Goal: Subscribe to service/newsletter

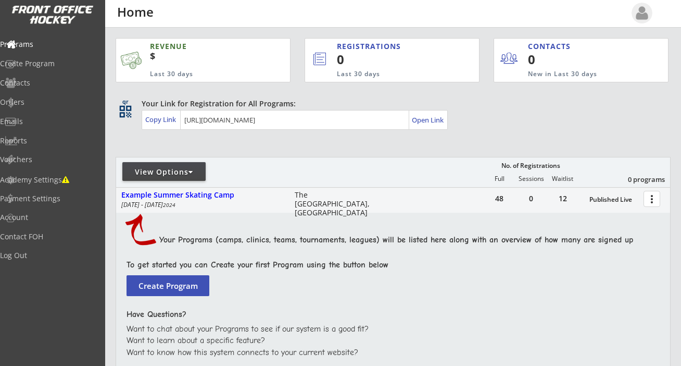
click at [187, 172] on div "View Options" at bounding box center [163, 172] width 83 height 10
select select ""Upcoming Programs""
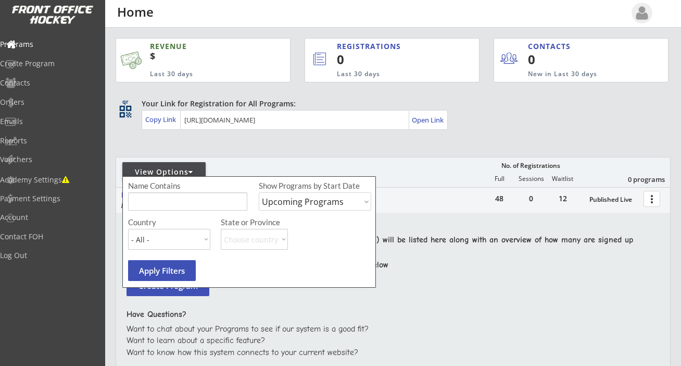
click at [187, 172] on div "View Options" at bounding box center [163, 172] width 83 height 10
click at [411, 161] on div "View Options No. of Registrations Full Sessions Waitlist 0 programs" at bounding box center [393, 172] width 555 height 30
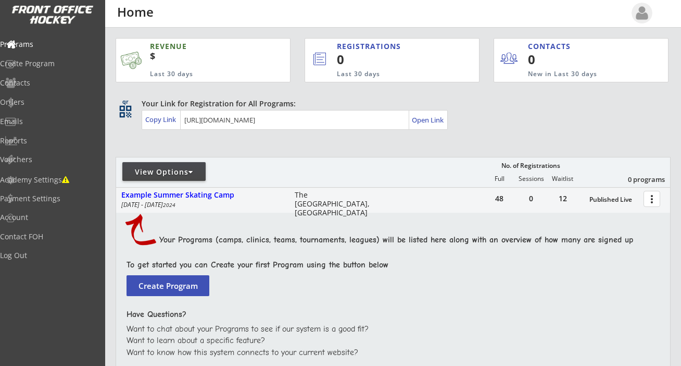
click at [616, 197] on div "Published Live" at bounding box center [614, 199] width 49 height 7
click at [647, 197] on button "more_vert" at bounding box center [652, 199] width 17 height 16
click at [66, 181] on div "Academy Settings" at bounding box center [50, 179] width 94 height 7
select select ""CAD""
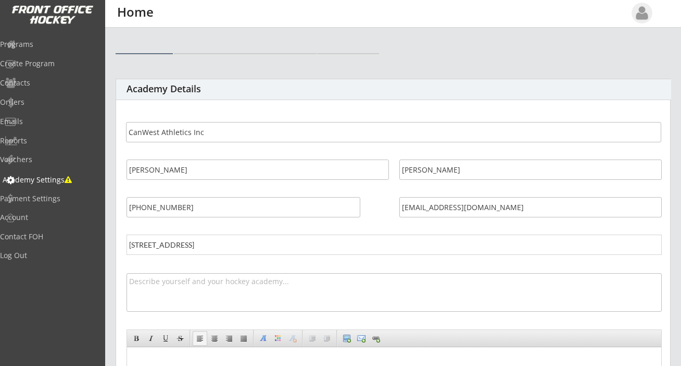
select select ""CAD""
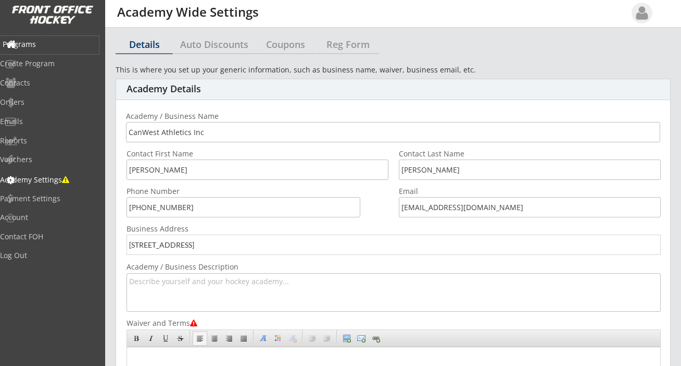
click at [49, 43] on div "Programs" at bounding box center [50, 44] width 94 height 7
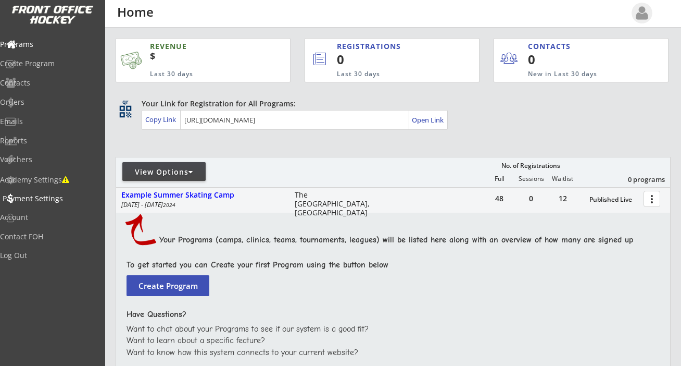
click at [57, 199] on div "Payment Settings" at bounding box center [50, 198] width 94 height 7
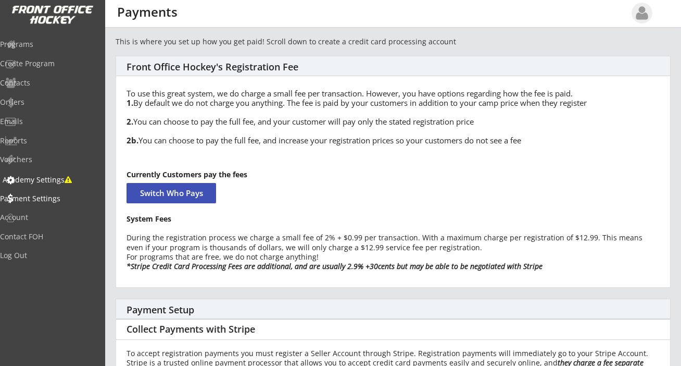
click at [58, 176] on div "Academy Settings" at bounding box center [50, 179] width 94 height 7
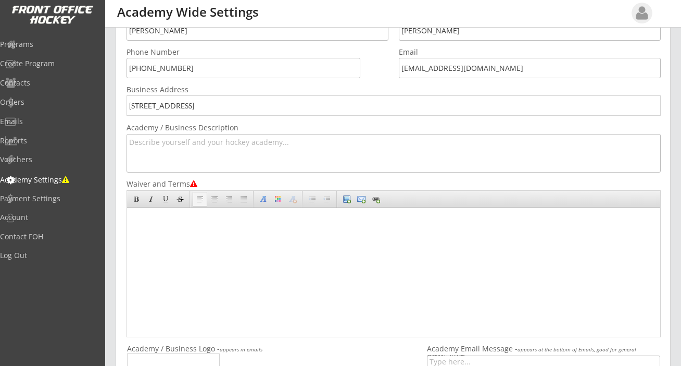
scroll to position [363, 0]
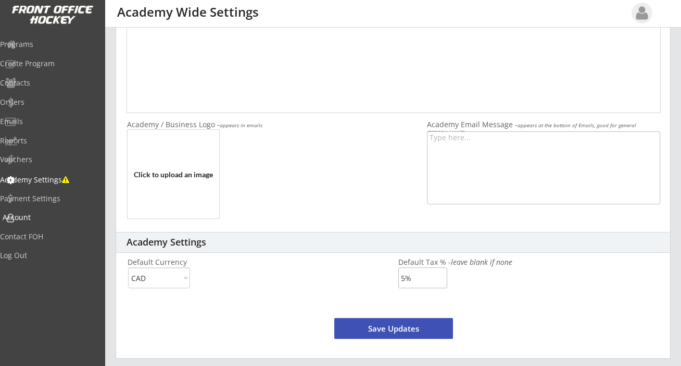
click at [45, 214] on div "Account" at bounding box center [50, 217] width 94 height 7
select select ""Yes""
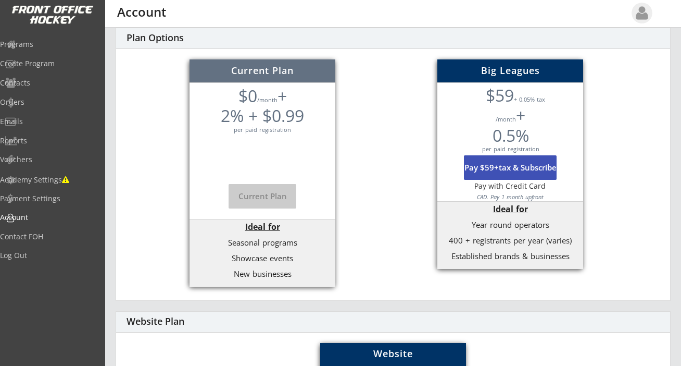
scroll to position [415, 0]
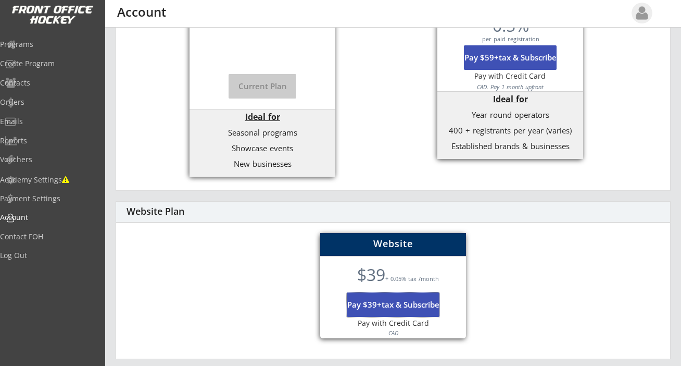
click at [411, 302] on button "Pay $39+tax & Subscribe" at bounding box center [393, 304] width 93 height 24
click at [399, 303] on button "Pay $39+tax & Subscribe" at bounding box center [393, 304] width 93 height 24
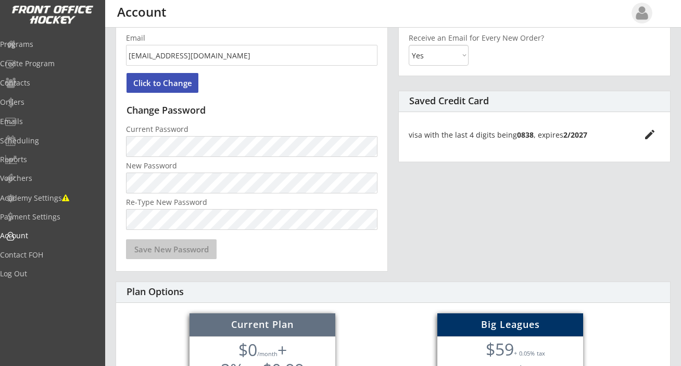
scroll to position [0, 0]
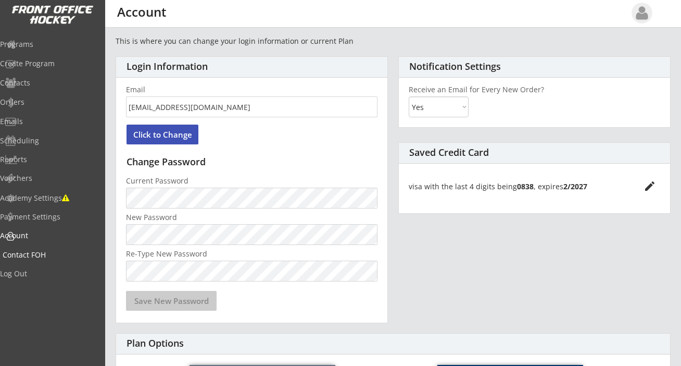
click at [60, 254] on div "Contact FOH" at bounding box center [50, 254] width 94 height 7
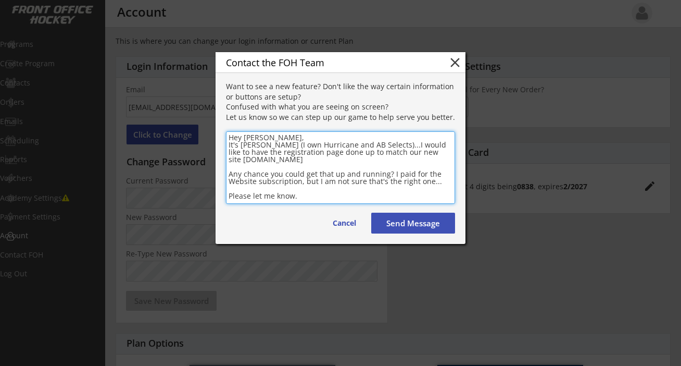
scroll to position [5, 0]
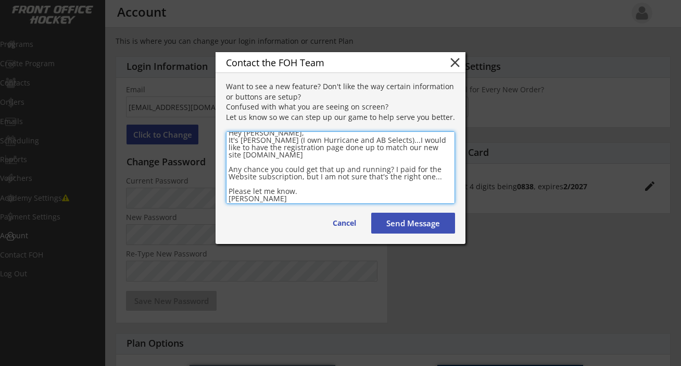
type textarea "Hey [PERSON_NAME], It's [PERSON_NAME] (I own Hurricane and AB Selects)...I woul…"
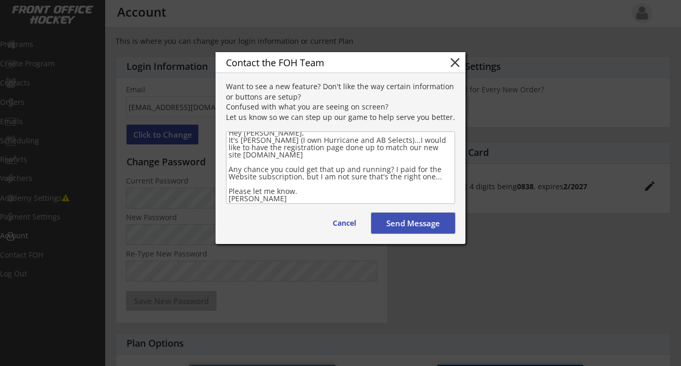
click at [407, 223] on button "Send Message" at bounding box center [413, 223] width 84 height 21
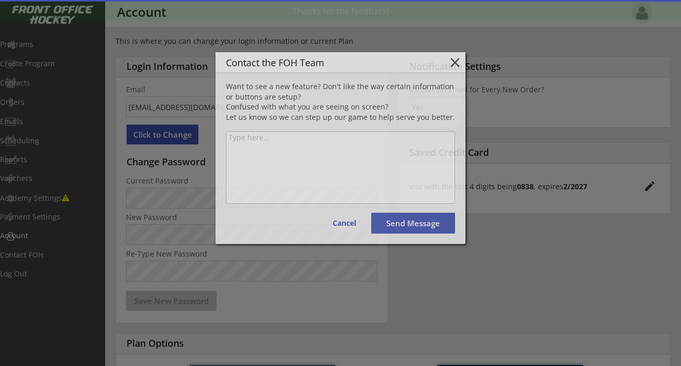
scroll to position [0, 0]
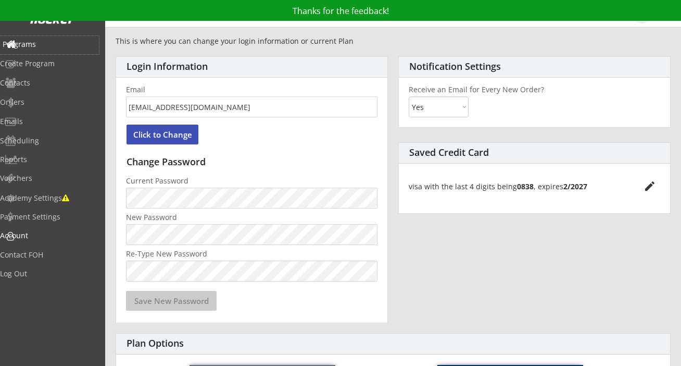
click at [49, 43] on div "Programs" at bounding box center [50, 44] width 94 height 7
